Goal: Task Accomplishment & Management: Use online tool/utility

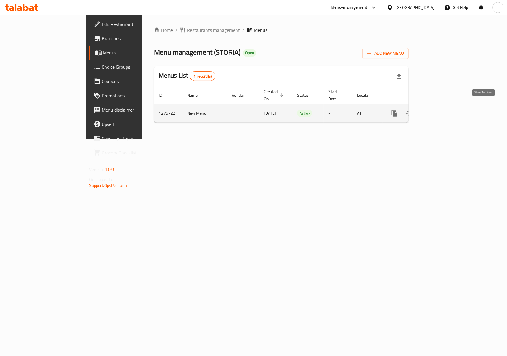
click at [441, 110] on icon "enhanced table" at bounding box center [437, 113] width 7 height 7
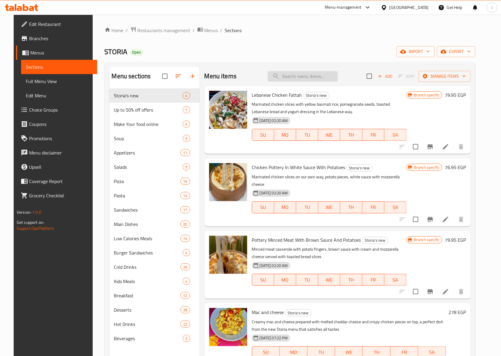
click at [293, 76] on input "search" at bounding box center [303, 76] width 70 height 10
paste input "Your choice of eggs"
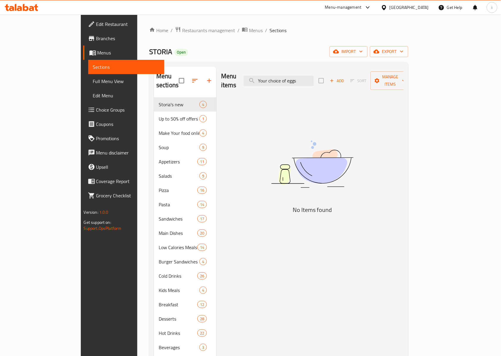
type input "Your choice of eggs"
click at [96, 109] on span "Choice Groups" at bounding box center [128, 109] width 64 height 7
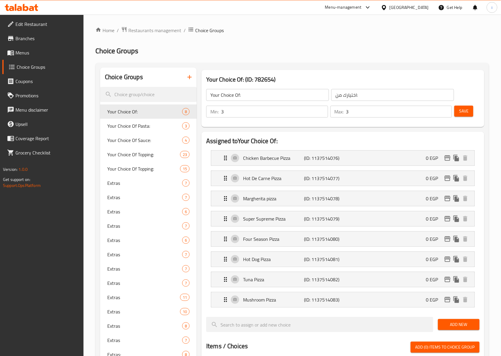
click at [168, 93] on div at bounding box center [250, 178] width 501 height 356
click at [169, 93] on div at bounding box center [250, 178] width 501 height 356
click at [154, 100] on div at bounding box center [250, 178] width 501 height 356
click at [147, 96] on input "search" at bounding box center [148, 94] width 97 height 15
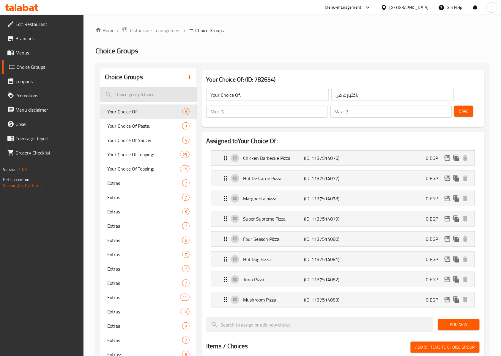
click at [147, 96] on input "search" at bounding box center [148, 94] width 97 height 15
paste input "Your choice of eggs"
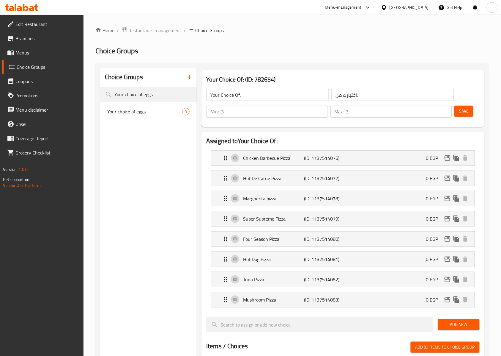
type input "Your choice of eggs"
click at [150, 107] on div "Your choice of eggs 3" at bounding box center [148, 111] width 97 height 14
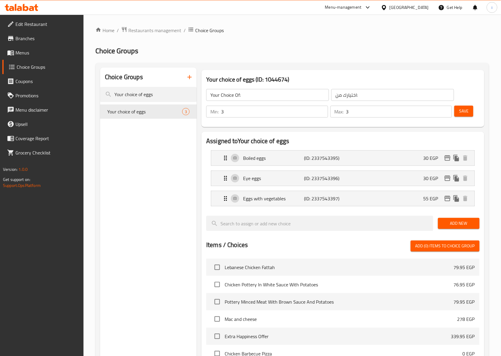
type input "Your choice of eggs"
type input "اختيارك من البيض"
type input "1"
click at [305, 161] on p "(ID: 2337543395)" at bounding box center [324, 157] width 41 height 7
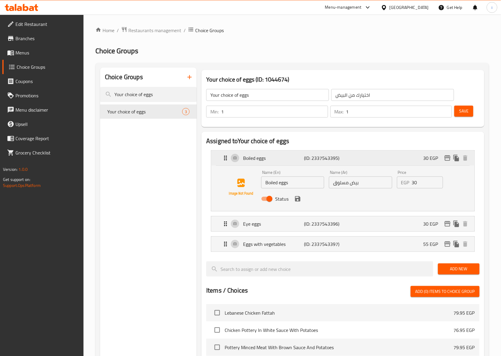
click at [305, 161] on p "(ID: 2337543395)" at bounding box center [324, 157] width 41 height 7
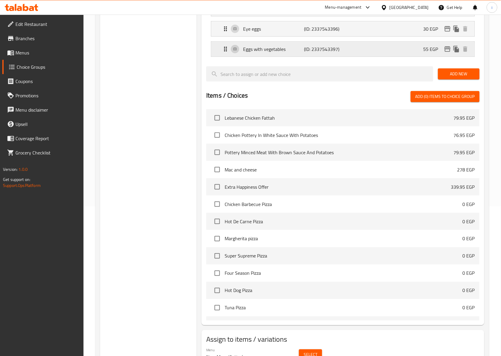
scroll to position [21, 0]
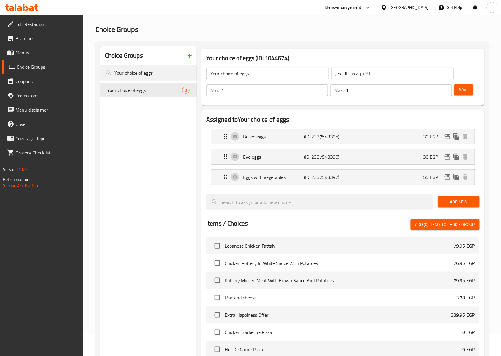
click at [300, 169] on li "Eggs with vegetables (ID: 2337543397) 55 EGP Name (En) Eggs with vegetables Nam…" at bounding box center [342, 177] width 273 height 20
click at [312, 177] on p "(ID: 2337543397)" at bounding box center [324, 176] width 41 height 7
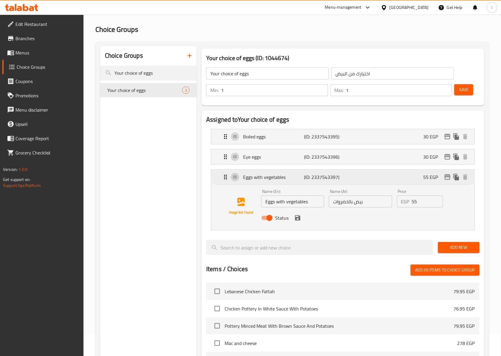
click at [312, 173] on p "(ID: 2337543397)" at bounding box center [324, 176] width 41 height 7
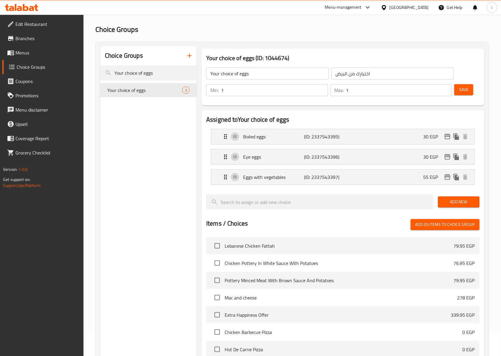
click at [317, 144] on div "Boiled eggs (ID: 2337543395) 30 EGP Name (En) Boiled eggs Name (En) Name (Ar) ب…" at bounding box center [343, 136] width 264 height 15
click at [314, 158] on p "(ID: 2337543396)" at bounding box center [324, 156] width 41 height 7
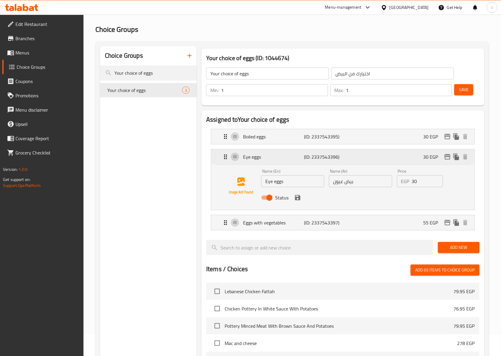
click at [311, 158] on p "(ID: 2337543396)" at bounding box center [324, 156] width 41 height 7
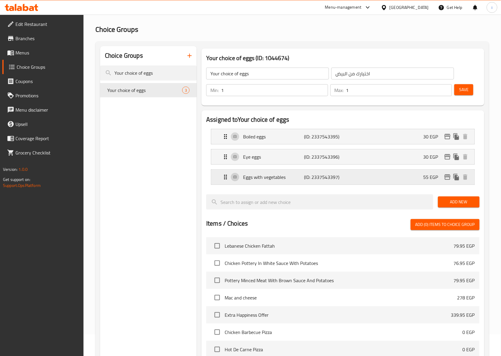
click at [313, 177] on p "(ID: 2337543397)" at bounding box center [324, 176] width 41 height 7
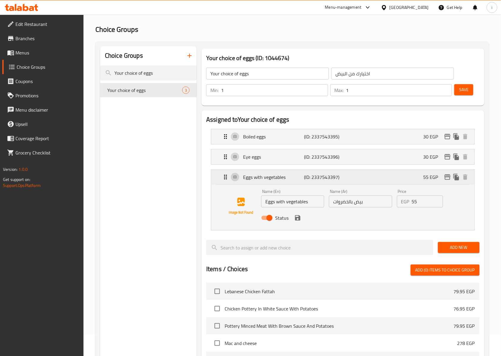
click at [313, 177] on p "(ID: 2337543397)" at bounding box center [324, 176] width 41 height 7
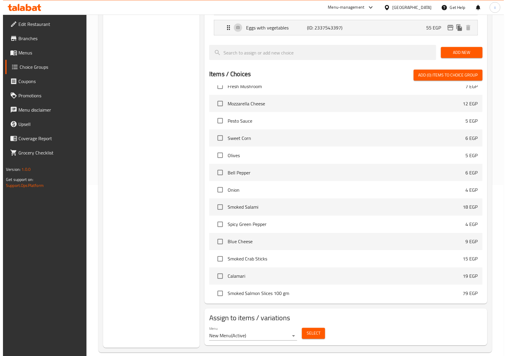
scroll to position [180, 0]
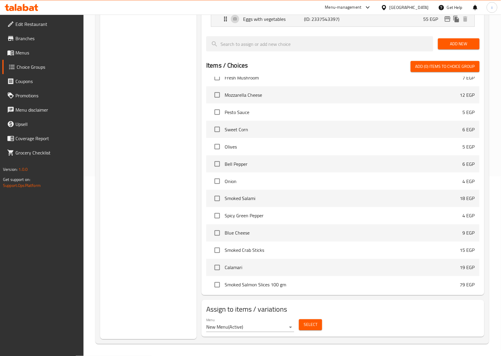
click at [314, 327] on span "Select" at bounding box center [311, 324] width 14 height 7
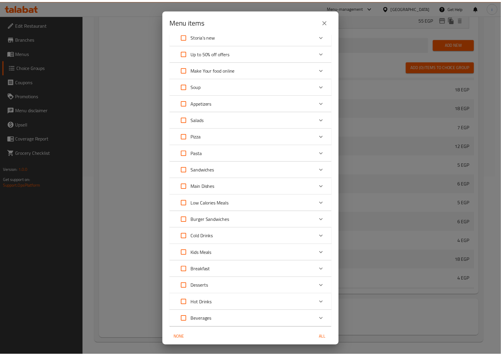
scroll to position [47, 0]
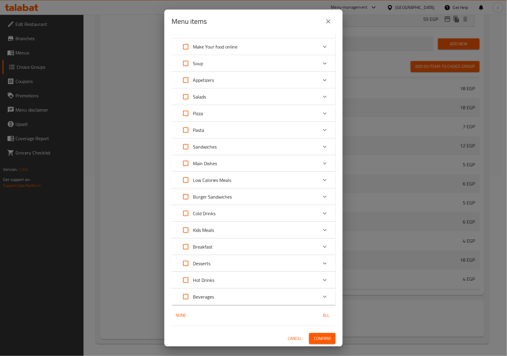
click at [320, 336] on span "Confirm" at bounding box center [322, 337] width 17 height 7
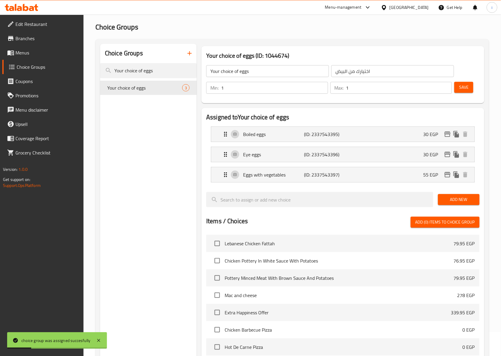
scroll to position [0, 0]
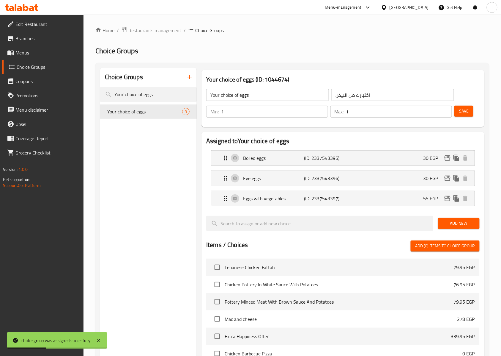
click at [275, 169] on li "Eye eggs (ID: 2337543396) 30 EGP Name (En) Eye eggs Name (En) Name (Ar) بيض عيو…" at bounding box center [342, 178] width 273 height 20
click at [273, 158] on p "Boiled eggs" at bounding box center [273, 157] width 61 height 7
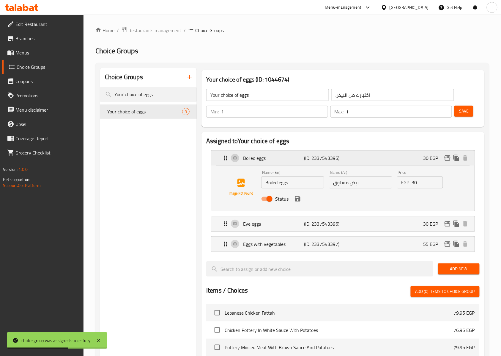
click at [273, 158] on p "Boiled eggs" at bounding box center [273, 157] width 61 height 7
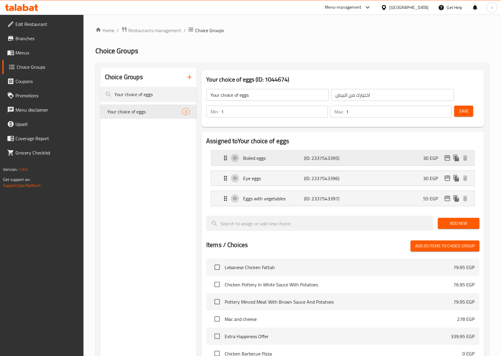
click at [256, 158] on p "Boiled eggs" at bounding box center [273, 157] width 61 height 7
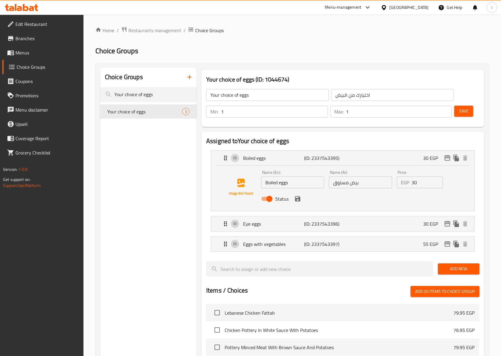
click at [259, 150] on div "Boiled eggs (ID: 2337543395) 30 EGP Name (En) Boiled eggs Name (En) Name (Ar) ب…" at bounding box center [343, 180] width 264 height 61
click at [224, 158] on icon "Expand" at bounding box center [225, 157] width 7 height 7
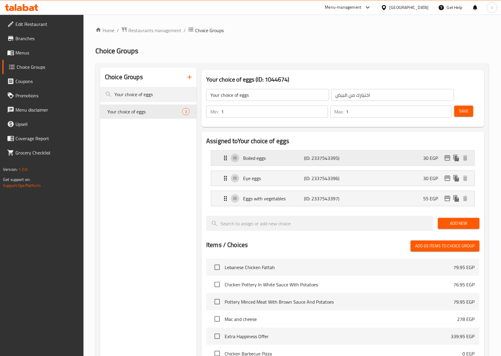
click at [224, 158] on icon "Expand" at bounding box center [225, 157] width 7 height 7
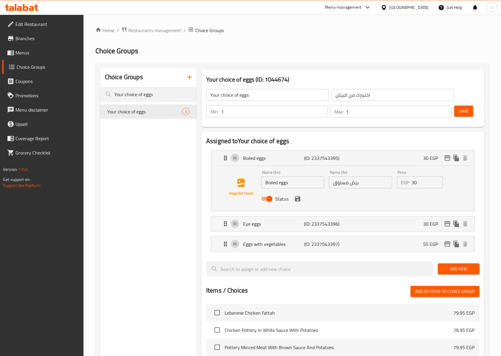
click at [290, 189] on div "Name (En) Boiled eggs Name (En)" at bounding box center [293, 179] width 68 height 23
click at [358, 187] on input "بيض مسلوق" at bounding box center [360, 182] width 63 height 12
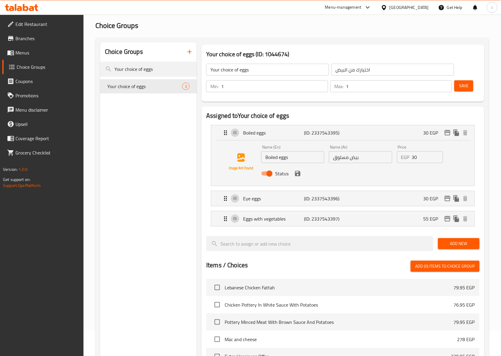
scroll to position [40, 0]
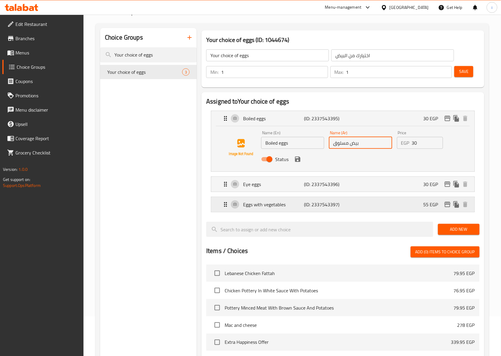
click at [290, 207] on p "Eggs with vegetables" at bounding box center [273, 204] width 61 height 7
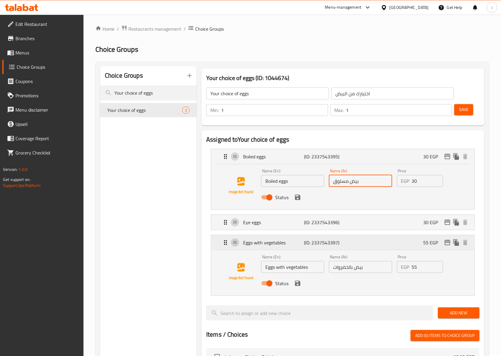
scroll to position [0, 0]
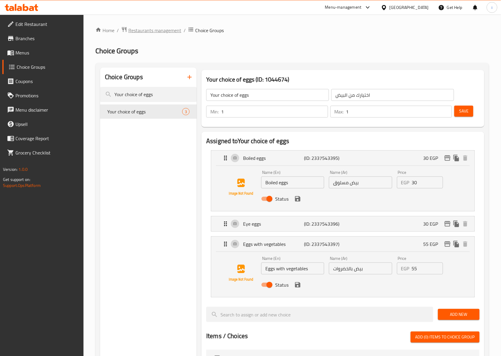
click at [136, 29] on span "Restaurants management" at bounding box center [154, 30] width 53 height 7
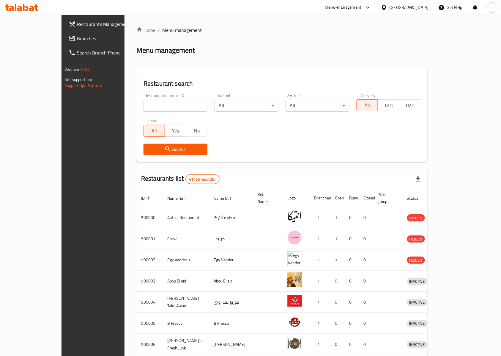
click at [77, 37] on span "Branches" at bounding box center [109, 38] width 64 height 7
